Goal: Information Seeking & Learning: Learn about a topic

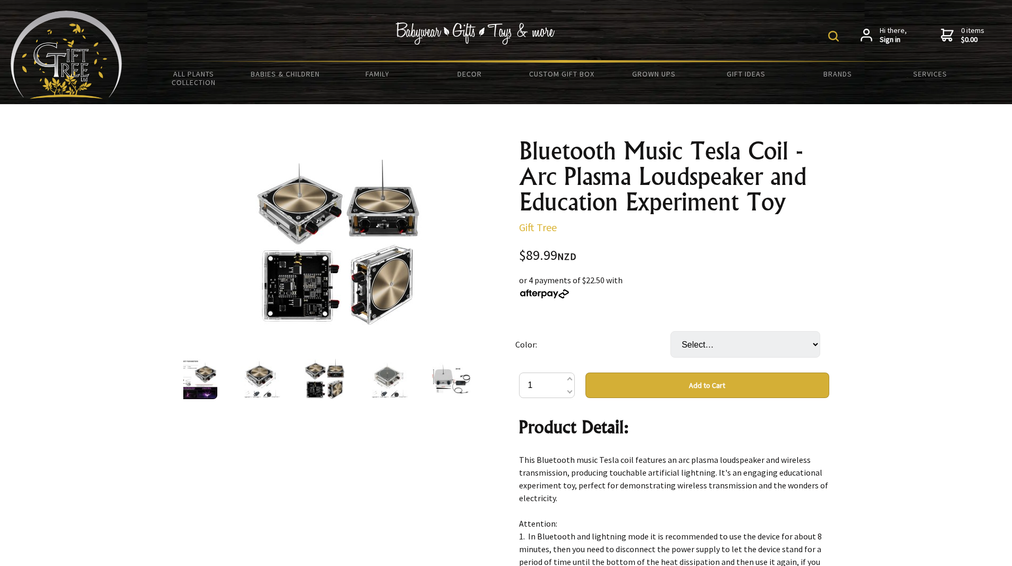
click at [272, 290] on img at bounding box center [338, 242] width 166 height 166
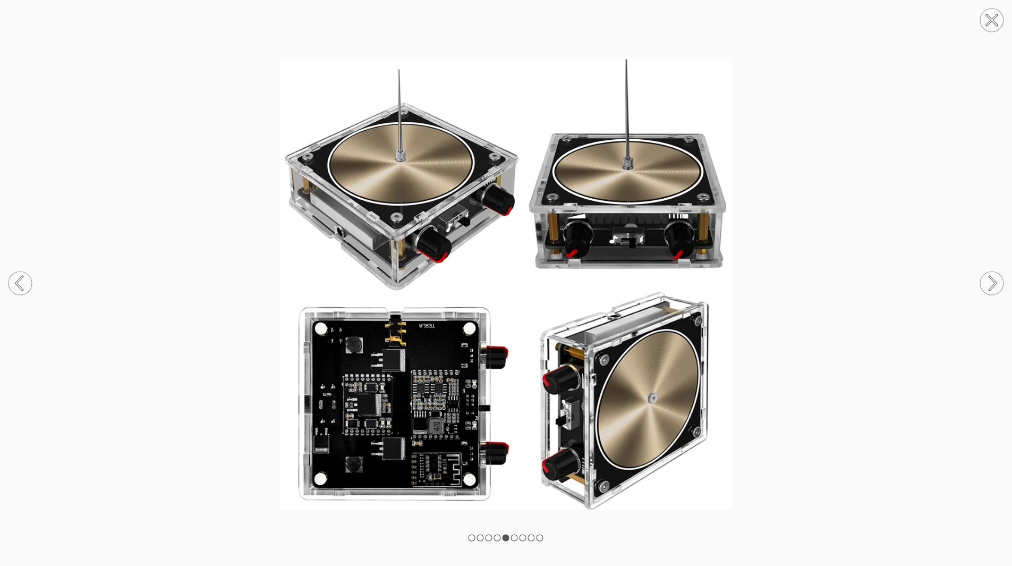
click at [8, 285] on icon at bounding box center [20, 283] width 40 height 56
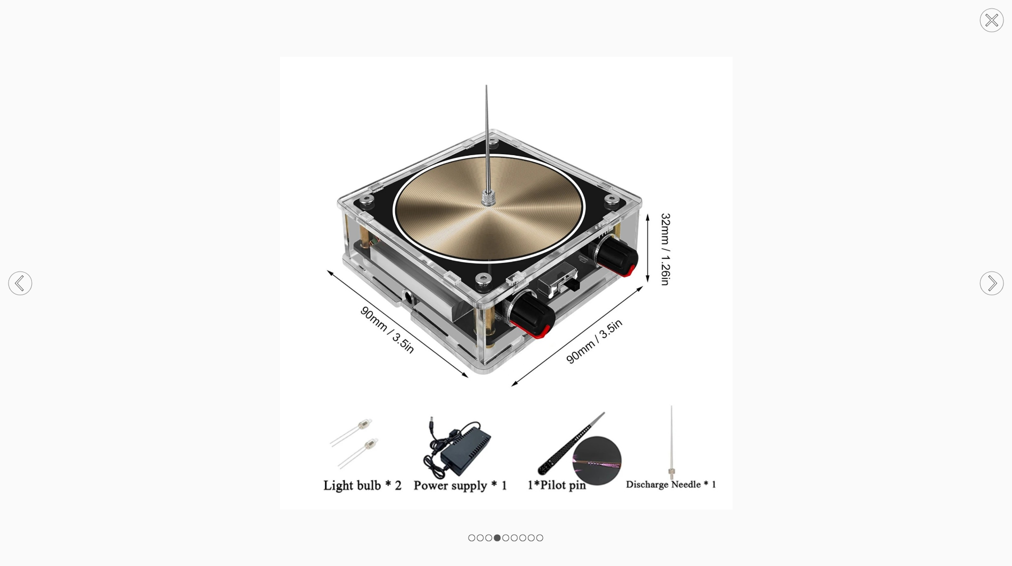
click at [986, 285] on circle at bounding box center [991, 282] width 23 height 23
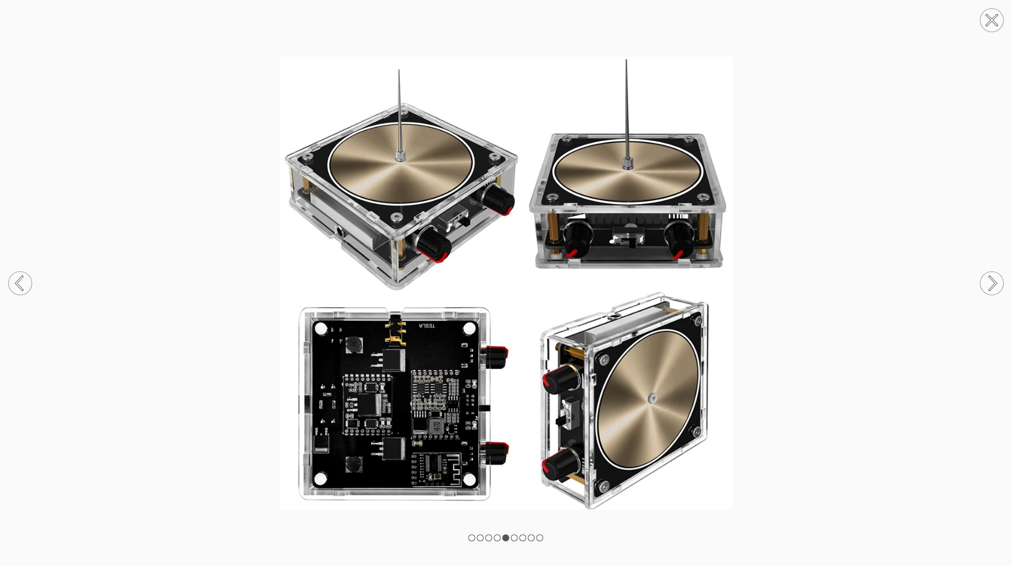
scroll to position [319, 0]
click at [384, 423] on img at bounding box center [506, 283] width 1012 height 452
click at [982, 282] on circle at bounding box center [991, 282] width 23 height 23
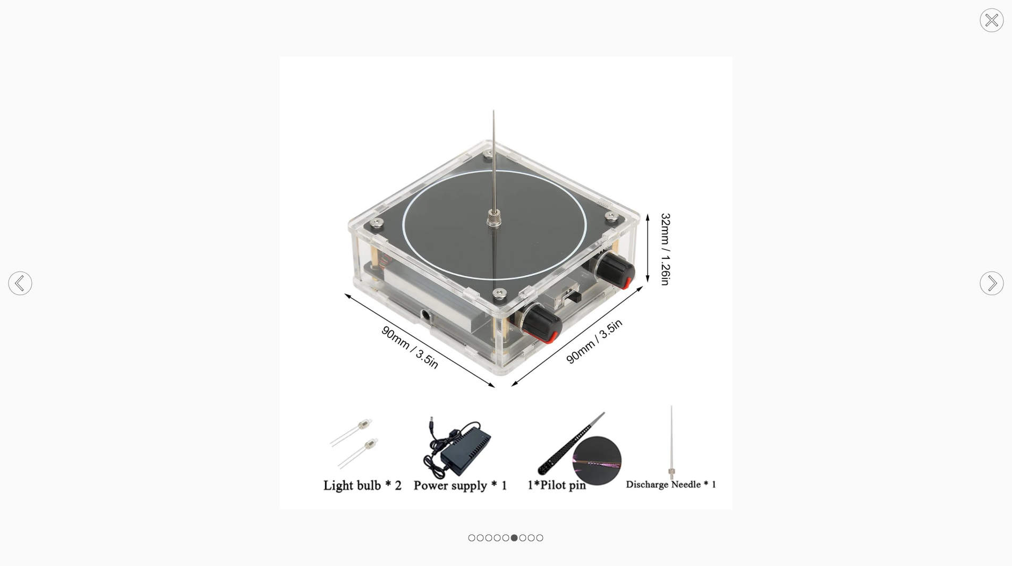
click at [982, 282] on circle at bounding box center [991, 282] width 23 height 23
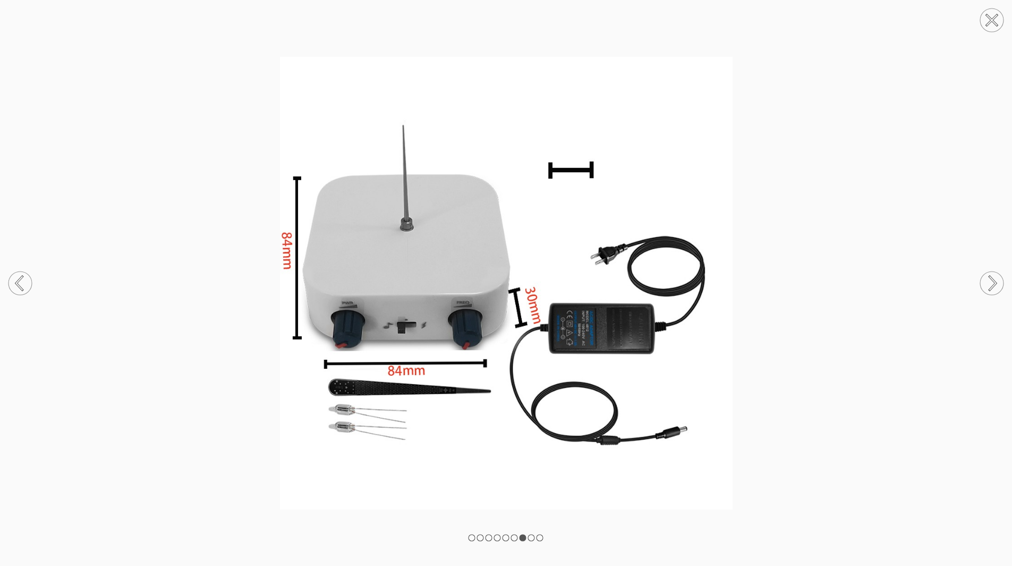
click at [982, 282] on circle at bounding box center [991, 282] width 23 height 23
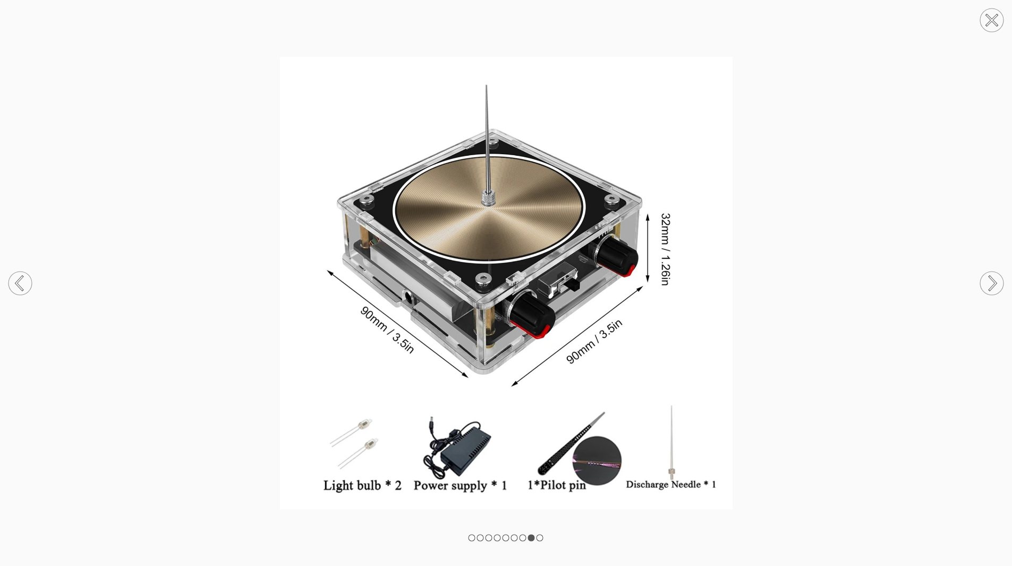
click at [982, 282] on circle at bounding box center [991, 282] width 23 height 23
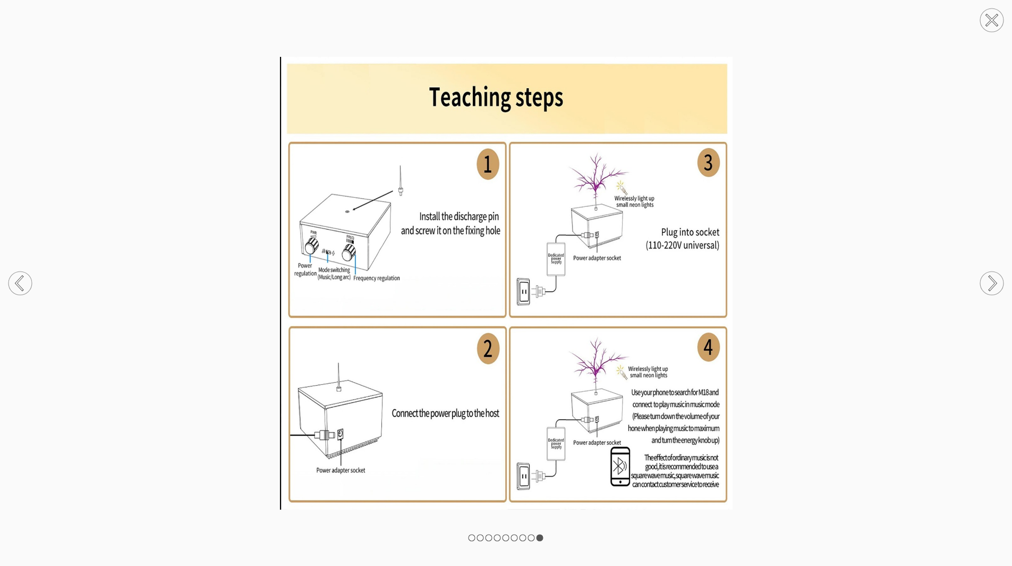
click at [9, 273] on icon at bounding box center [20, 283] width 40 height 56
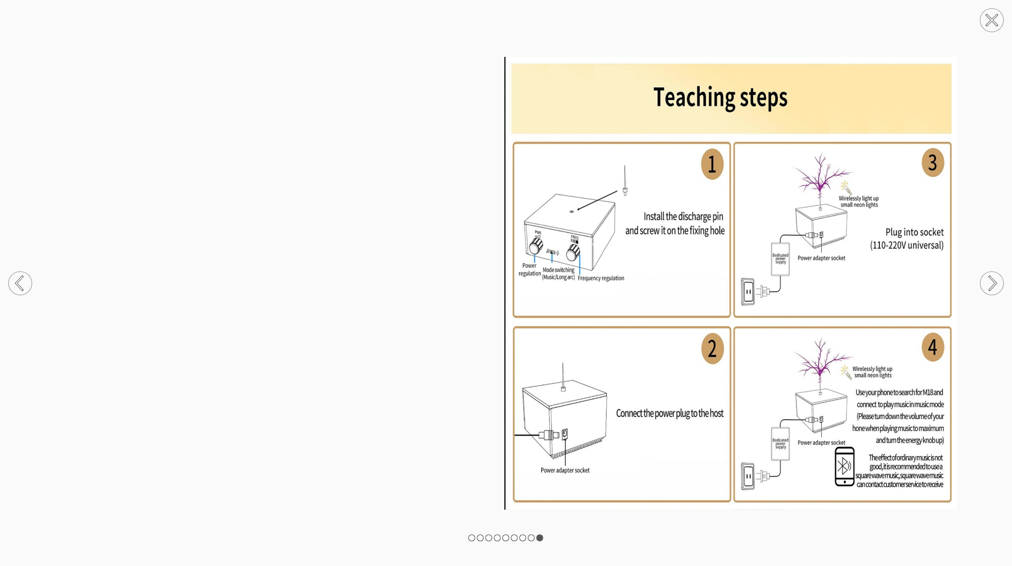
click at [13, 294] on icon at bounding box center [20, 283] width 40 height 56
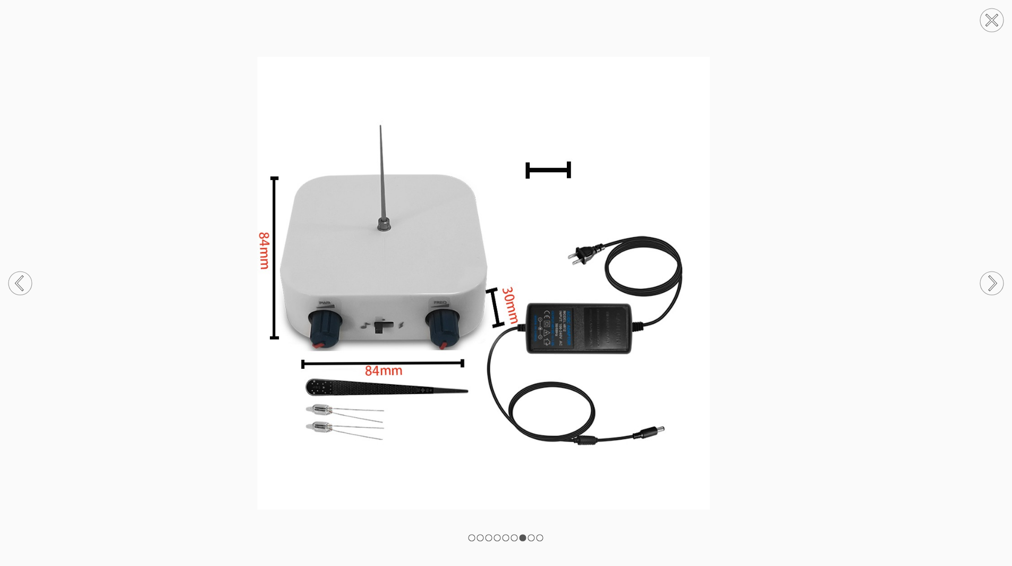
click at [13, 294] on icon at bounding box center [20, 283] width 40 height 56
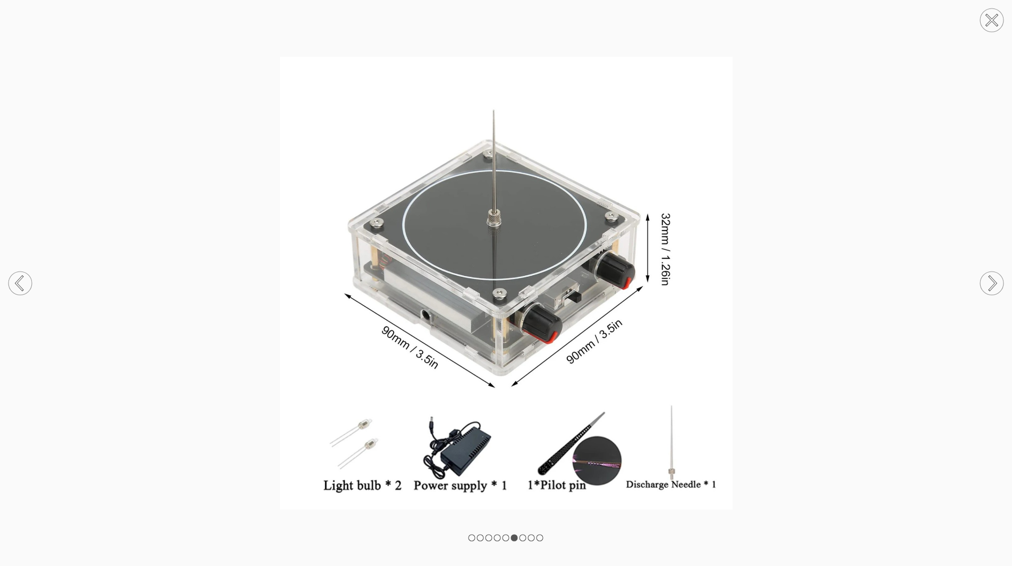
click at [13, 294] on icon at bounding box center [20, 283] width 40 height 56
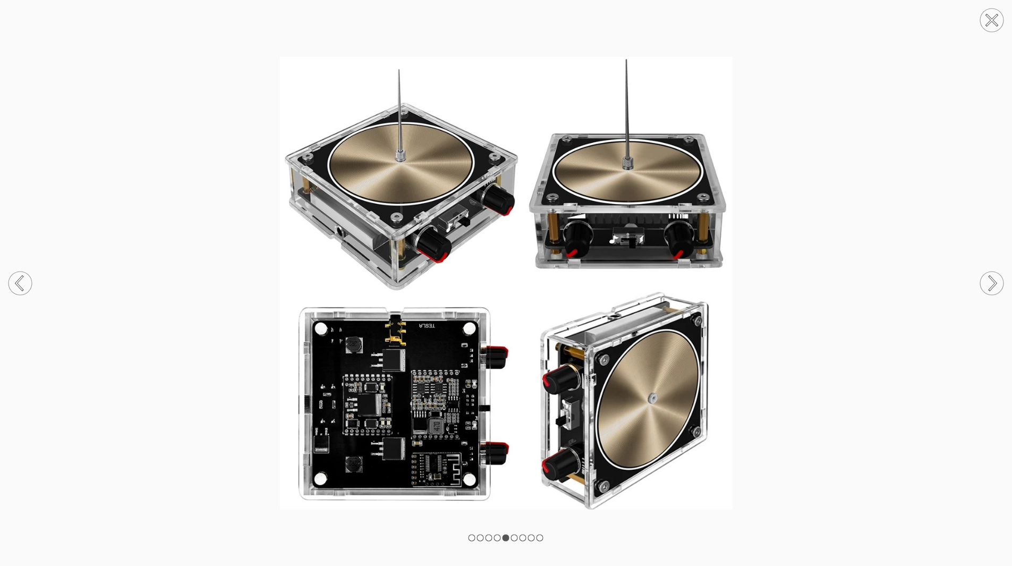
click at [998, 281] on circle at bounding box center [991, 282] width 23 height 23
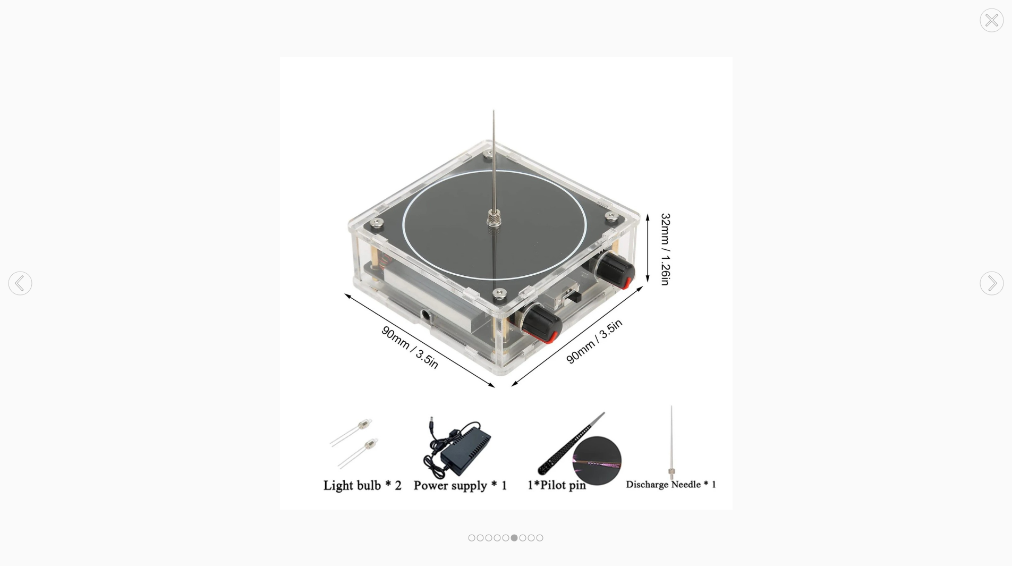
click at [998, 281] on circle at bounding box center [991, 282] width 23 height 23
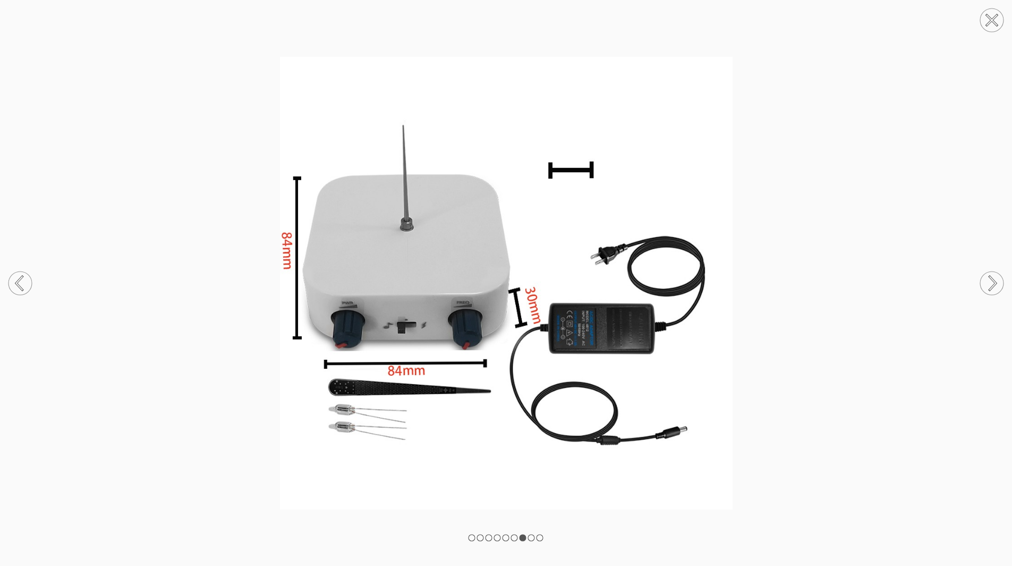
click at [990, 283] on circle at bounding box center [991, 282] width 23 height 23
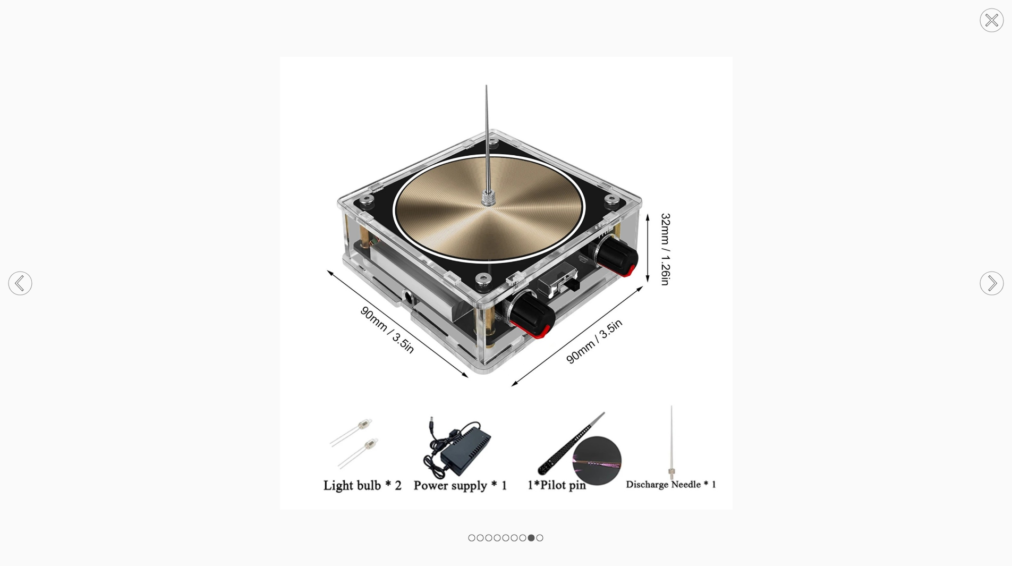
click at [990, 283] on circle at bounding box center [991, 282] width 23 height 23
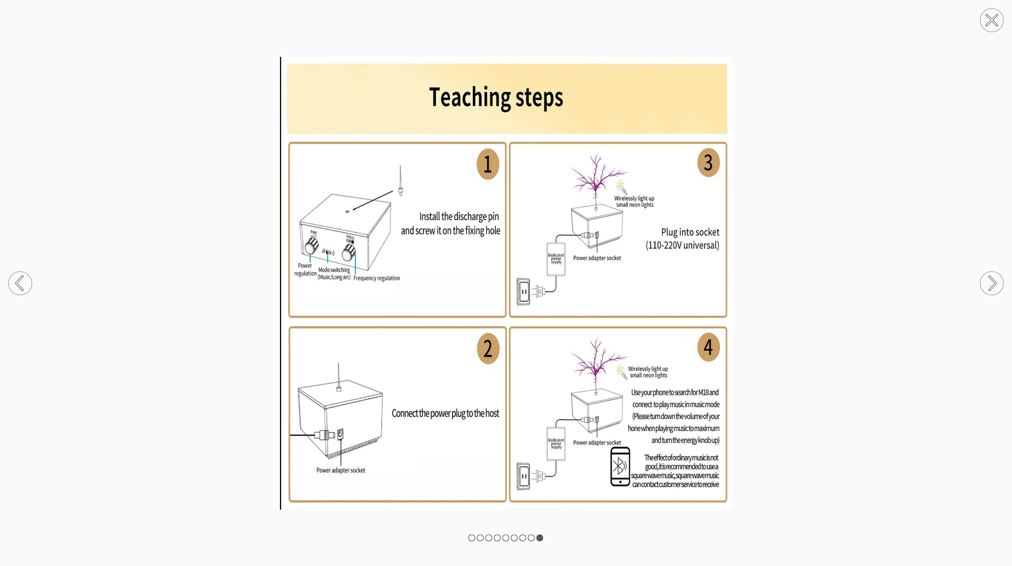
click at [989, 283] on circle at bounding box center [991, 282] width 23 height 23
